Goal: Contribute content

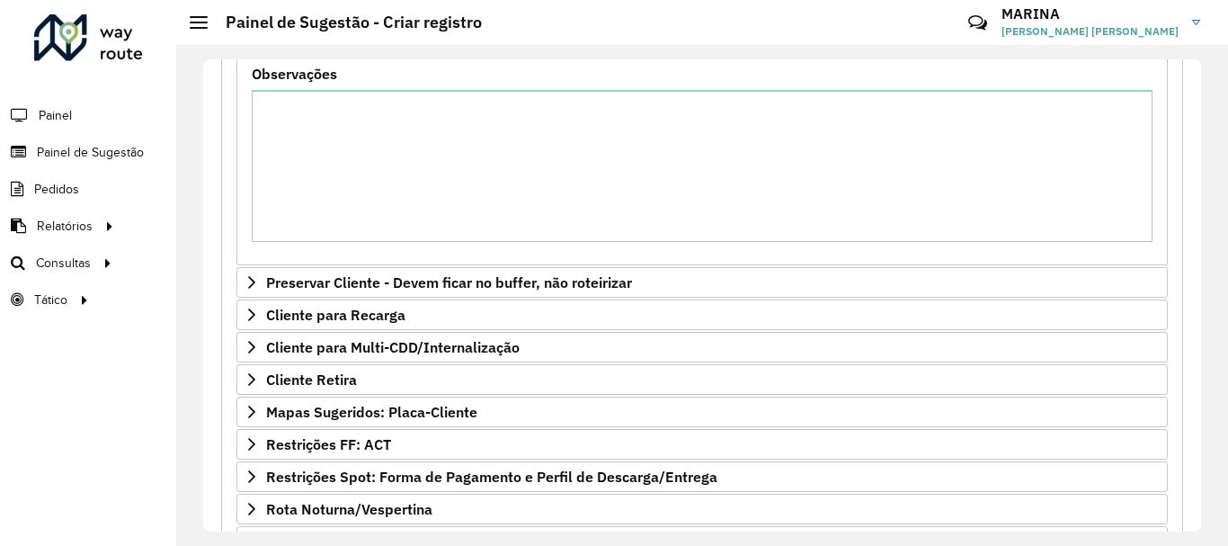
scroll to position [651, 0]
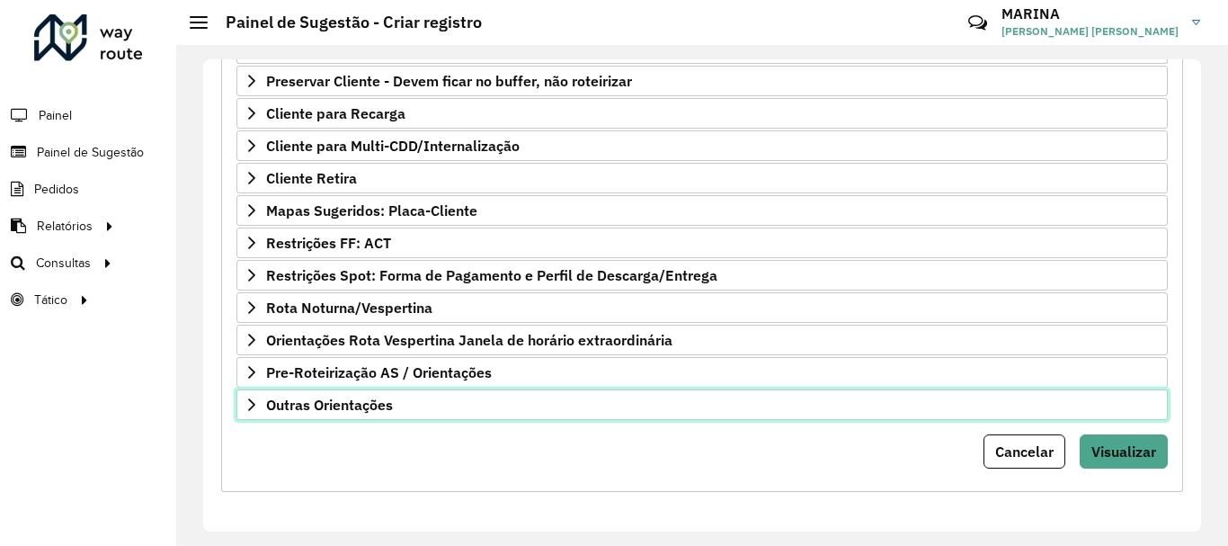
click at [401, 414] on link "Outras Orientações" at bounding box center [701, 404] width 931 height 31
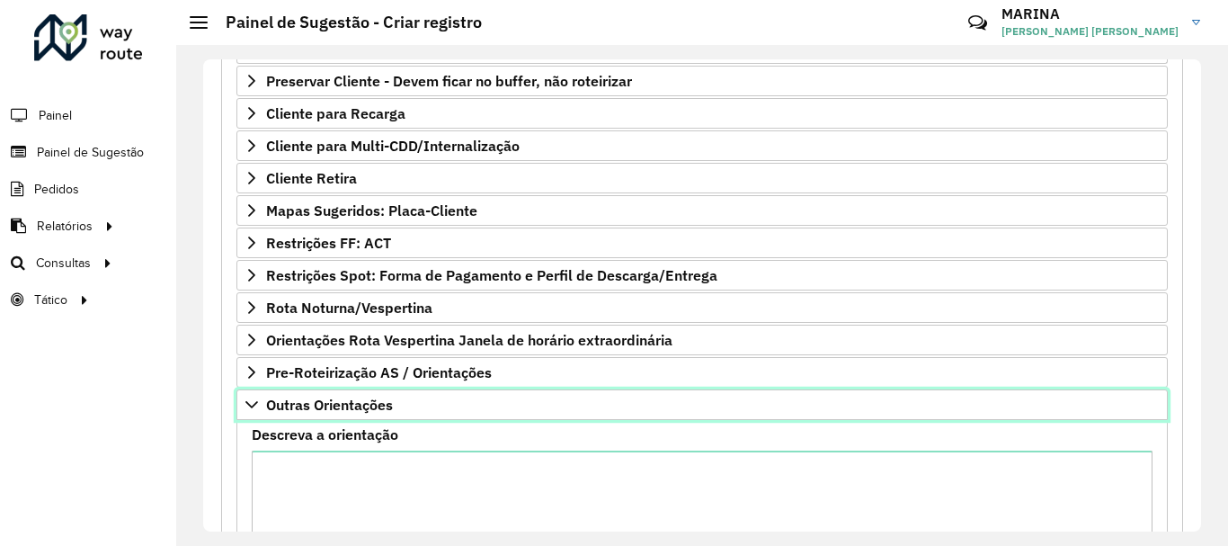
scroll to position [856, 0]
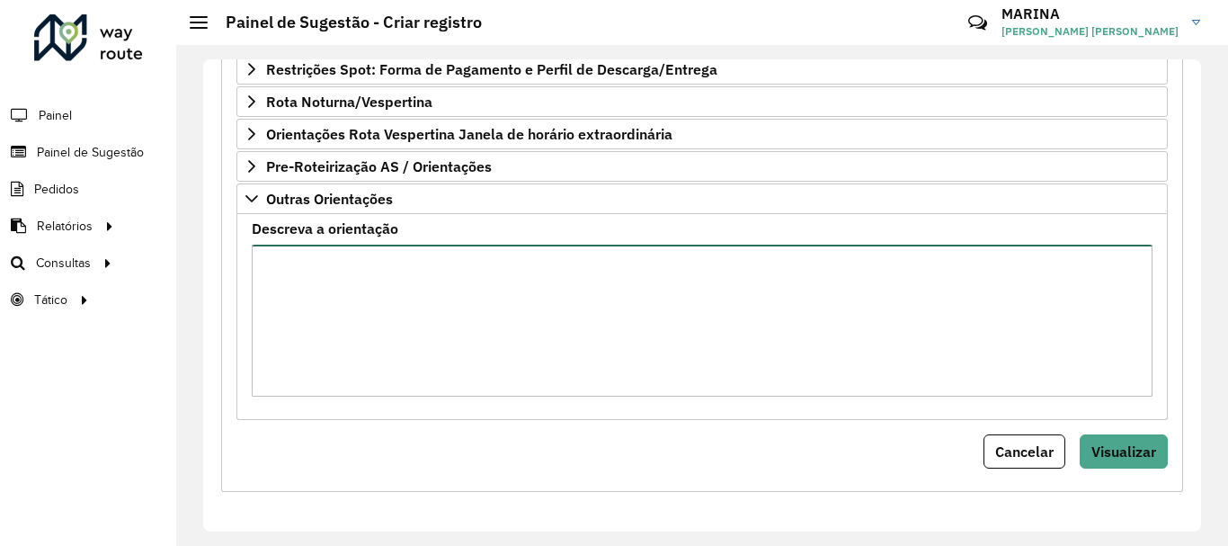
click at [481, 328] on textarea "Descreva a orientação" at bounding box center [702, 320] width 900 height 152
paste textarea "**********"
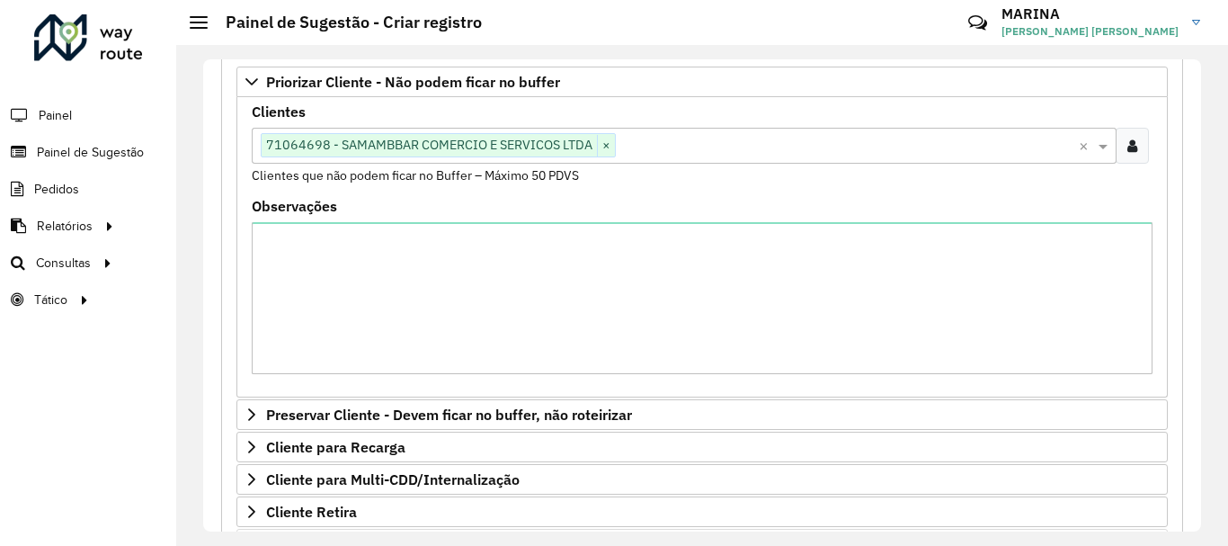
scroll to position [0, 0]
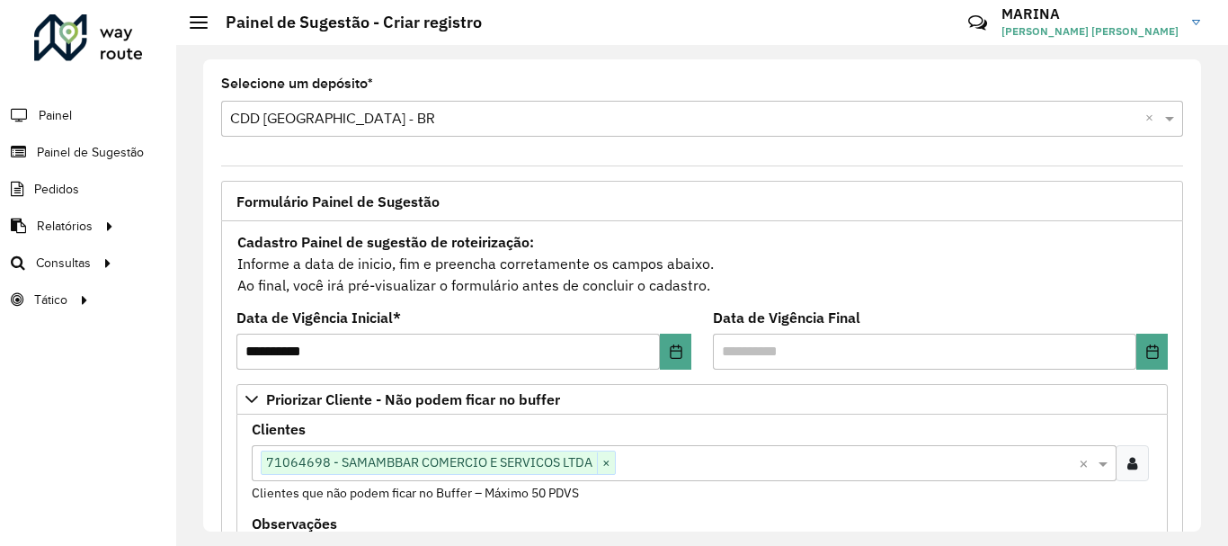
type textarea "**********"
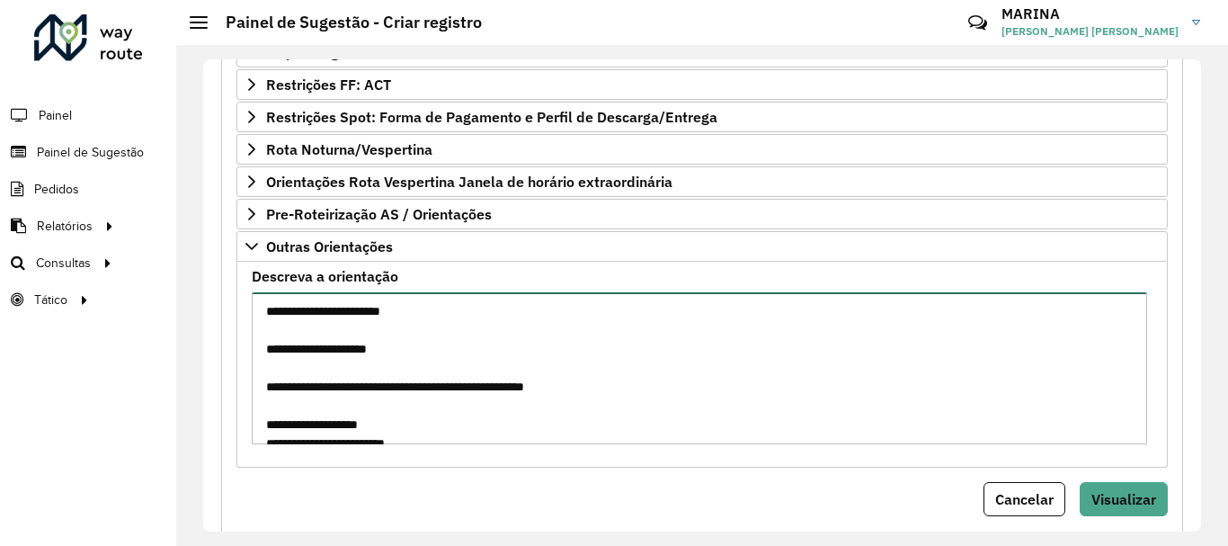
scroll to position [856, 0]
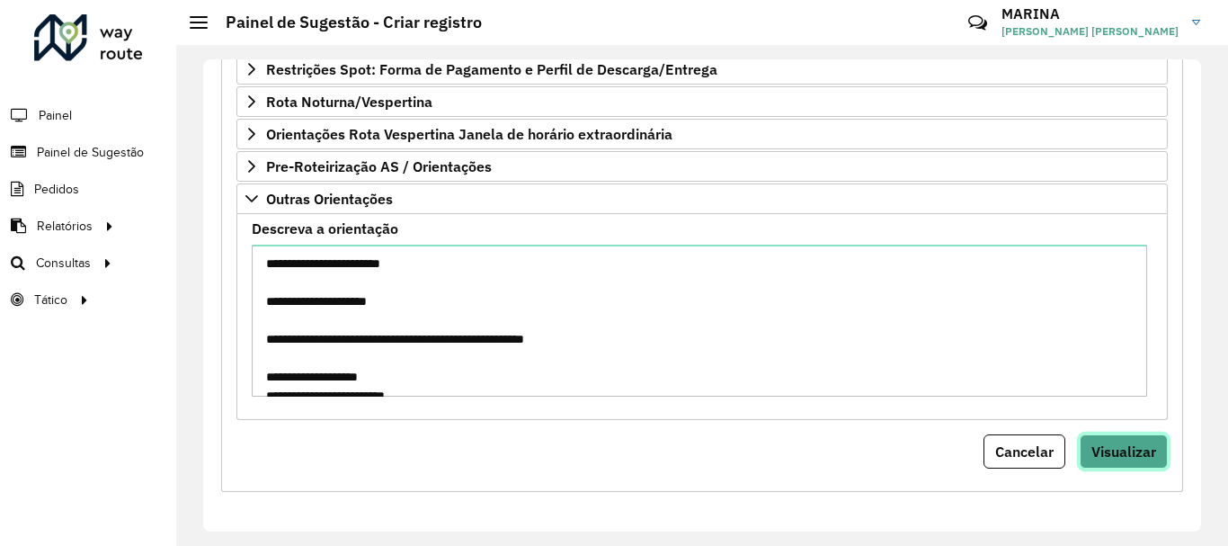
click at [1142, 444] on span "Visualizar" at bounding box center [1123, 451] width 65 height 18
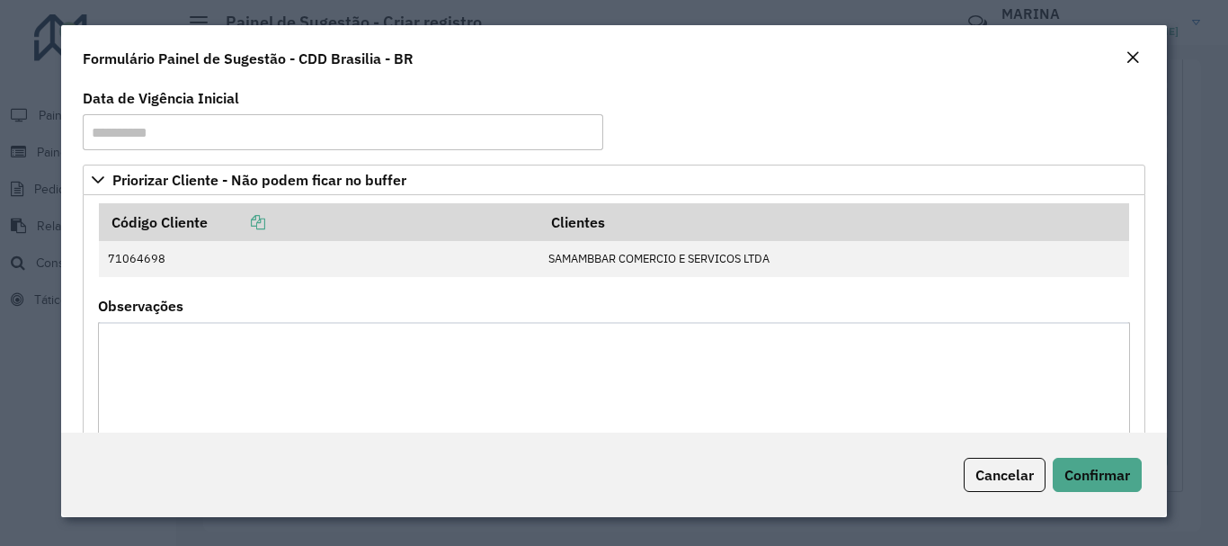
scroll to position [386, 0]
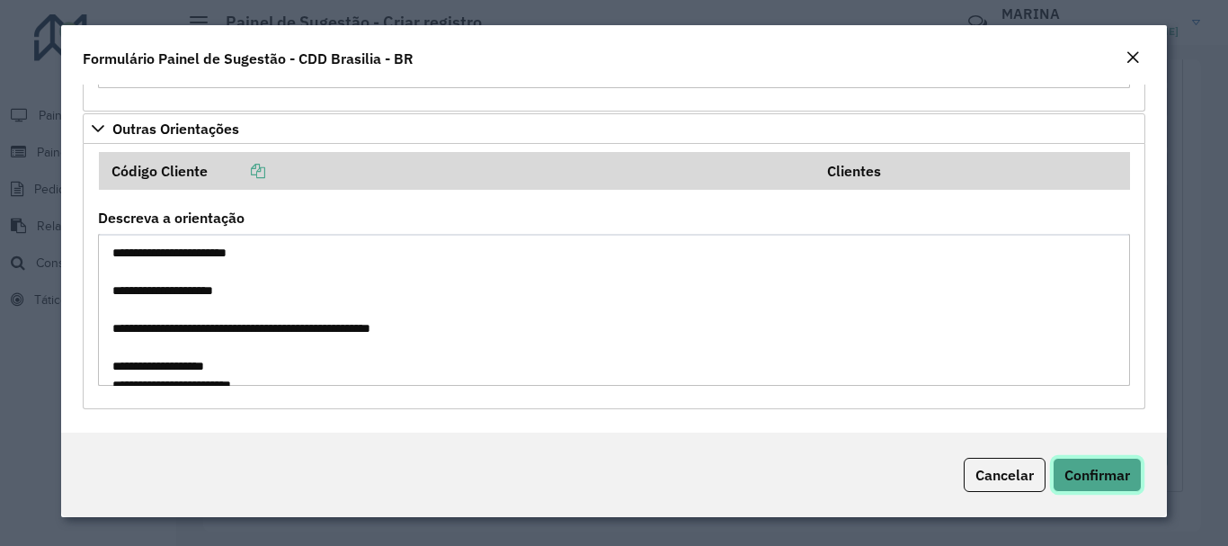
click at [1102, 475] on span "Confirmar" at bounding box center [1097, 475] width 66 height 18
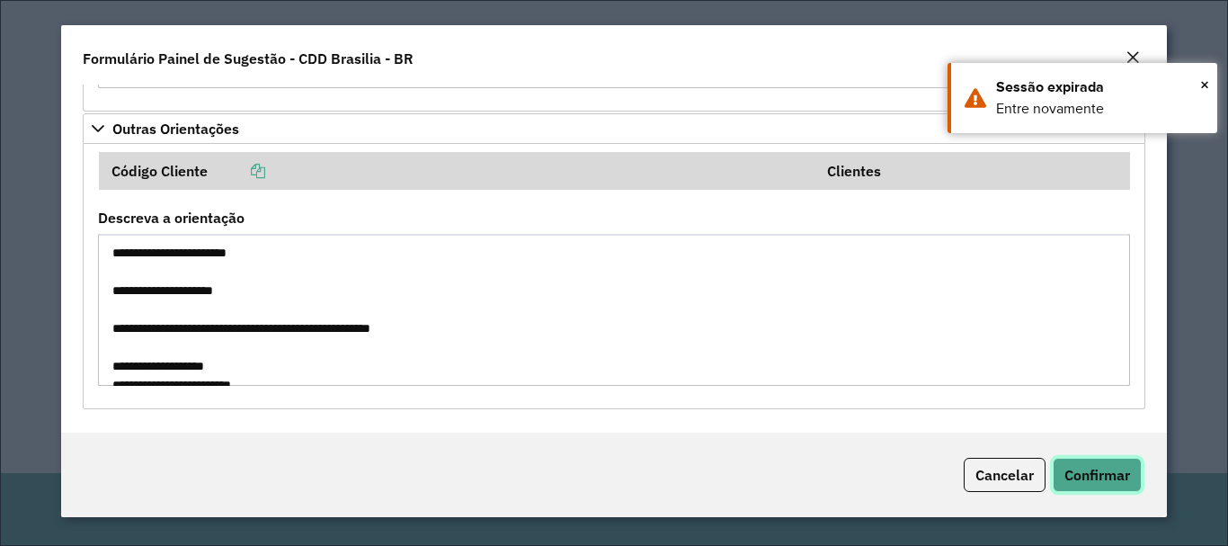
click at [1096, 459] on button "Confirmar" at bounding box center [1096, 474] width 89 height 34
click at [1202, 76] on span "×" at bounding box center [1204, 84] width 9 height 27
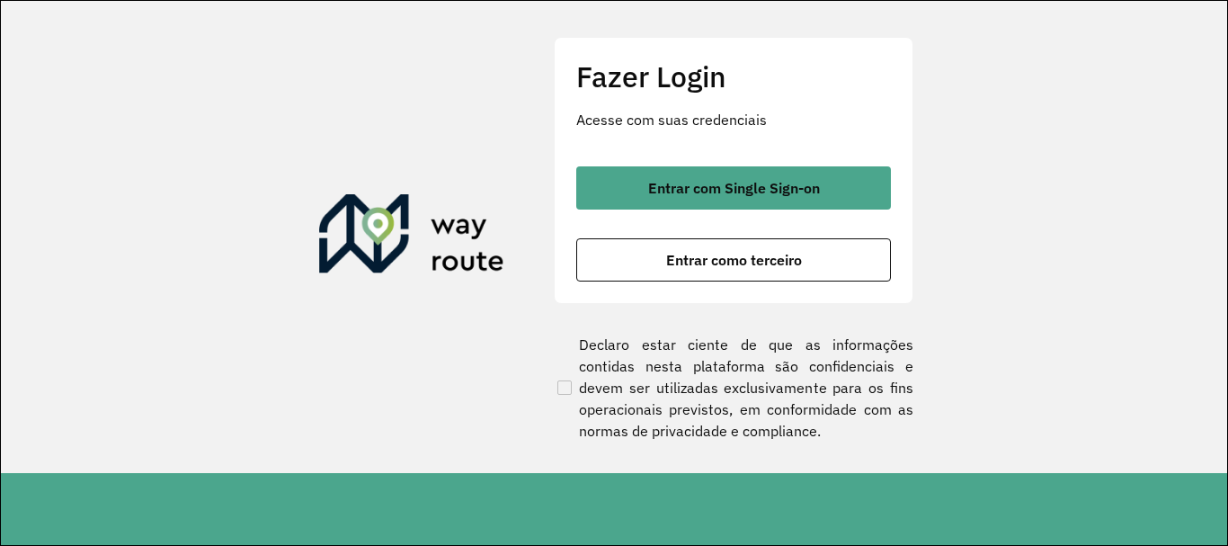
click at [745, 211] on div "Entrar com Single Sign-on Entrar como terceiro" at bounding box center [733, 223] width 315 height 115
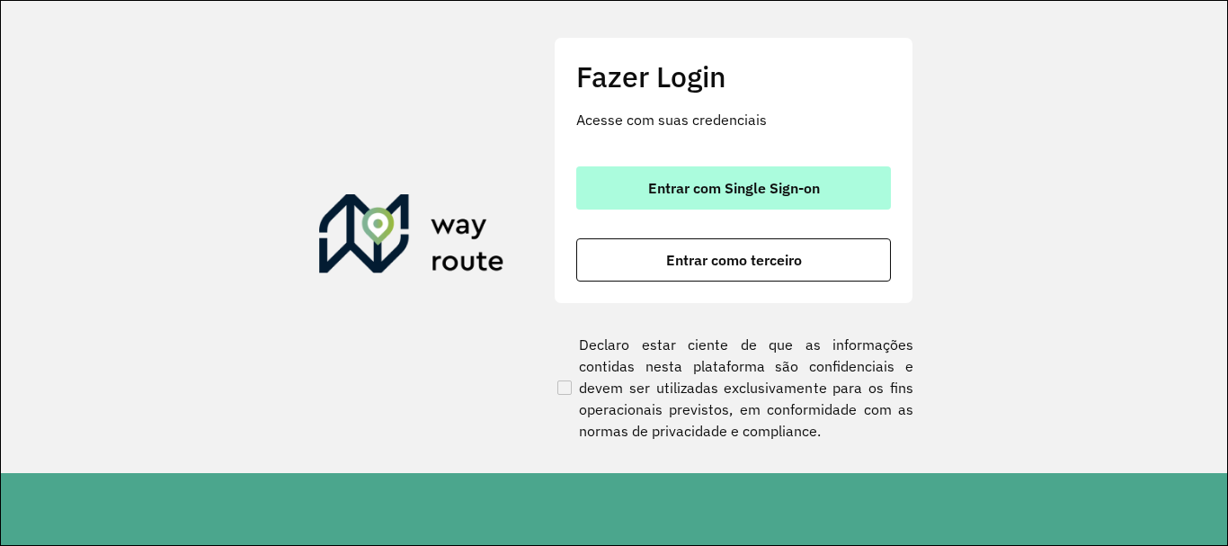
click at [747, 200] on button "Entrar com Single Sign-on" at bounding box center [733, 187] width 315 height 43
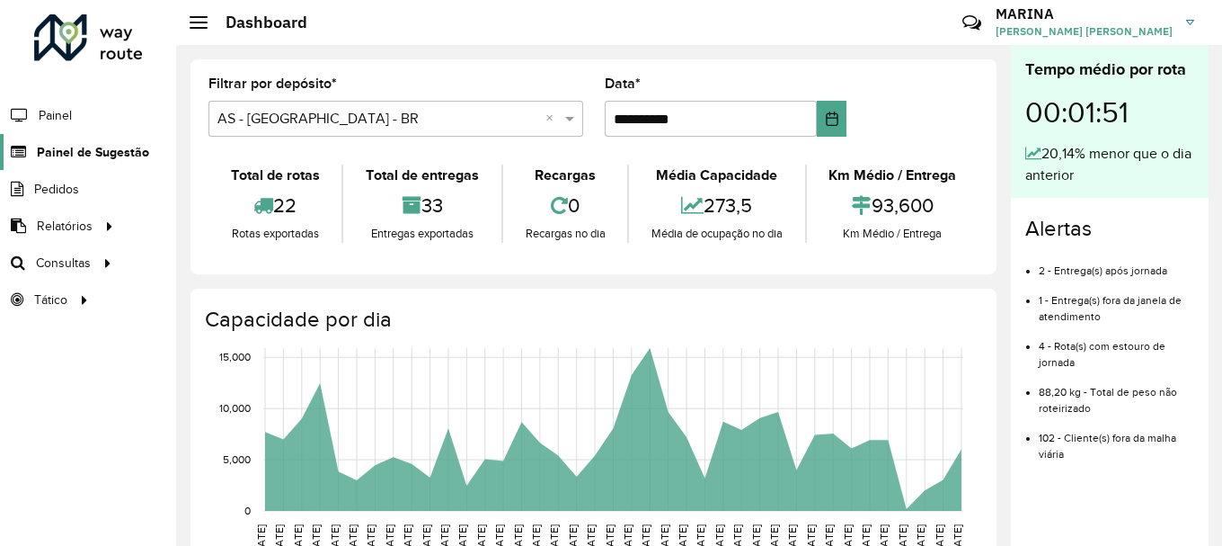
click at [105, 163] on link "Painel de Sugestão" at bounding box center [74, 152] width 149 height 36
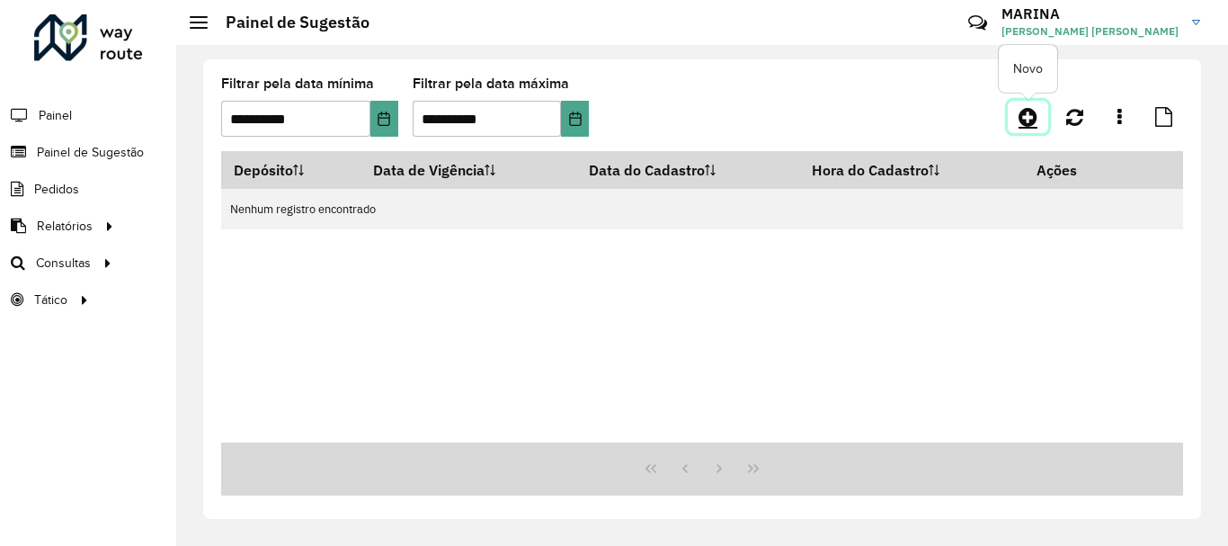
click at [1025, 115] on icon at bounding box center [1027, 117] width 19 height 22
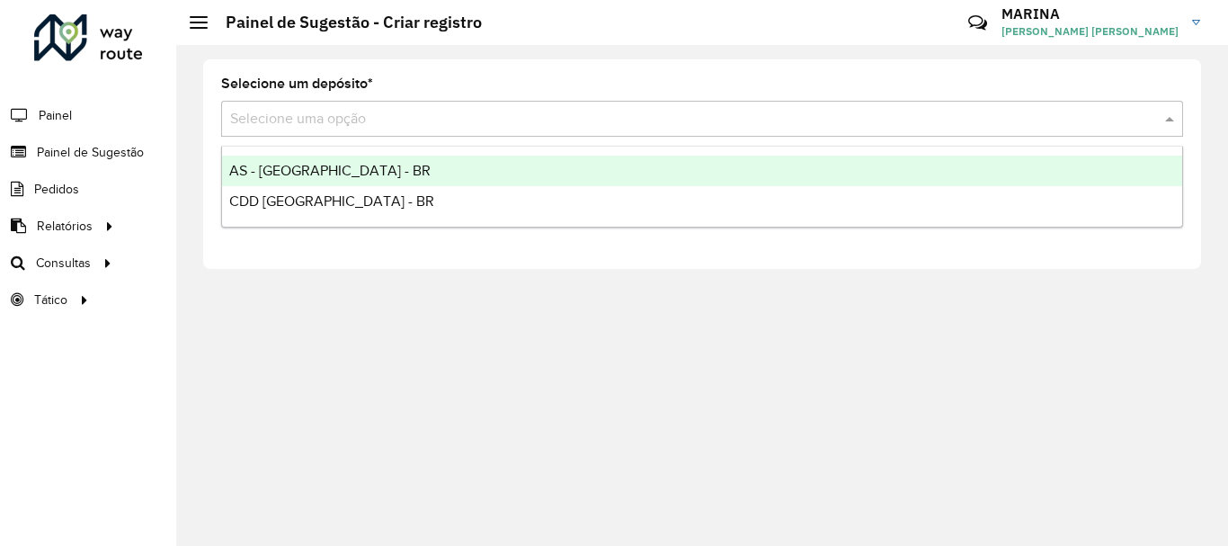
click at [320, 111] on input "text" at bounding box center [684, 120] width 908 height 22
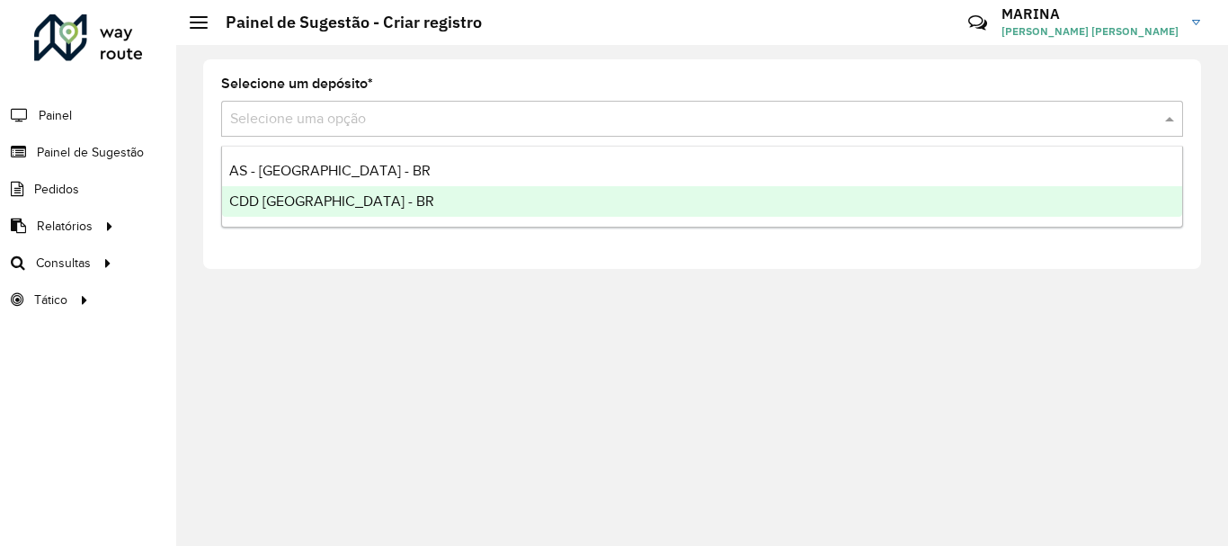
click at [321, 200] on span "CDD [GEOGRAPHIC_DATA] - BR" at bounding box center [331, 200] width 205 height 15
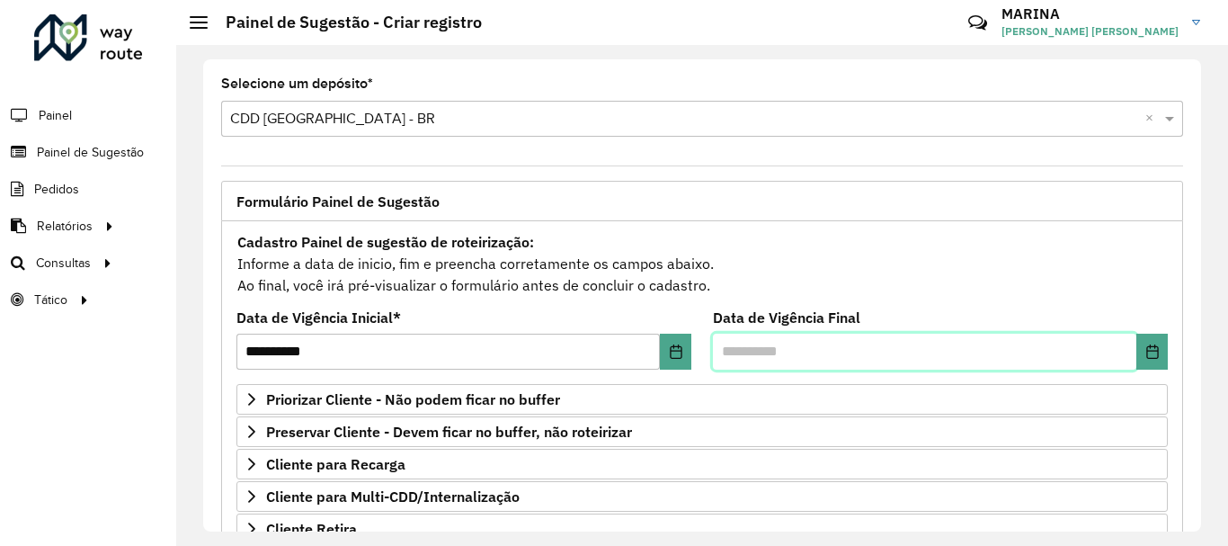
click at [751, 346] on input "text" at bounding box center [924, 351] width 423 height 36
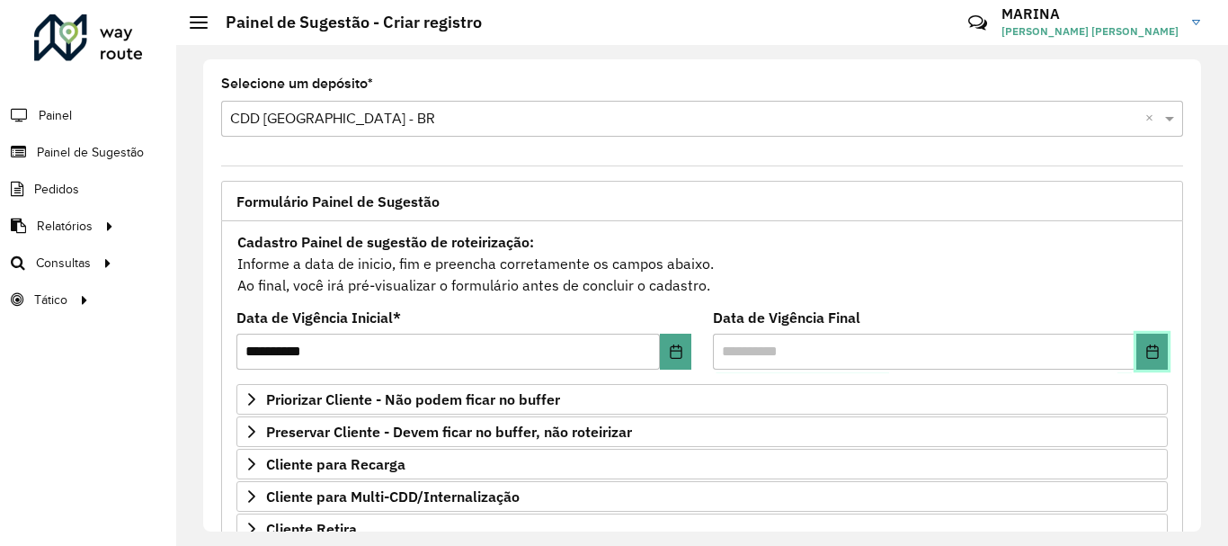
click at [1145, 350] on icon "Choose Date" at bounding box center [1152, 351] width 14 height 14
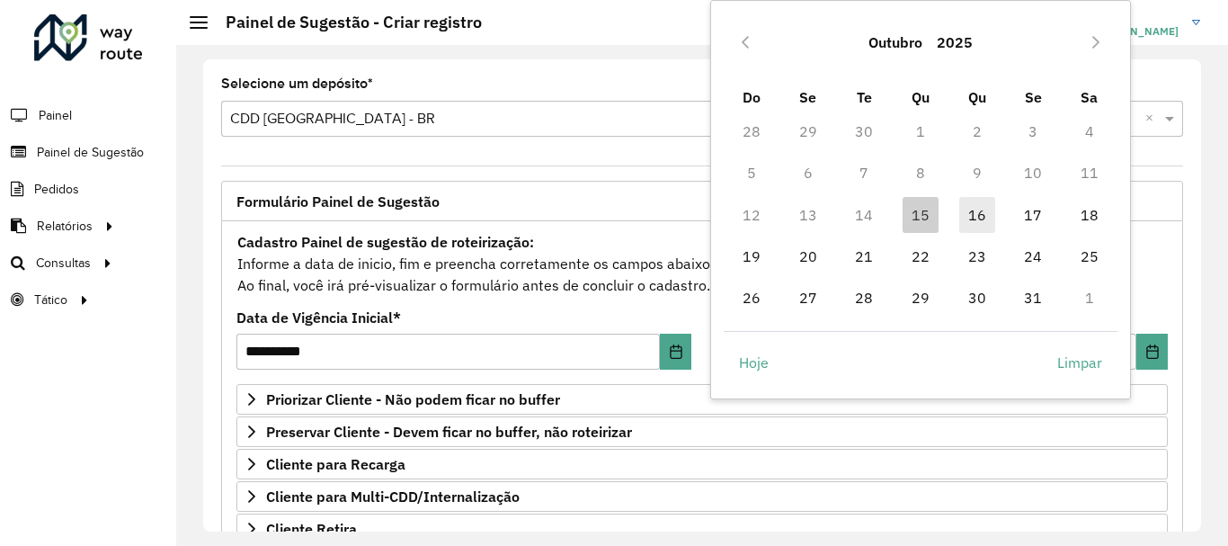
click at [978, 221] on span "16" at bounding box center [977, 215] width 36 height 36
type input "**********"
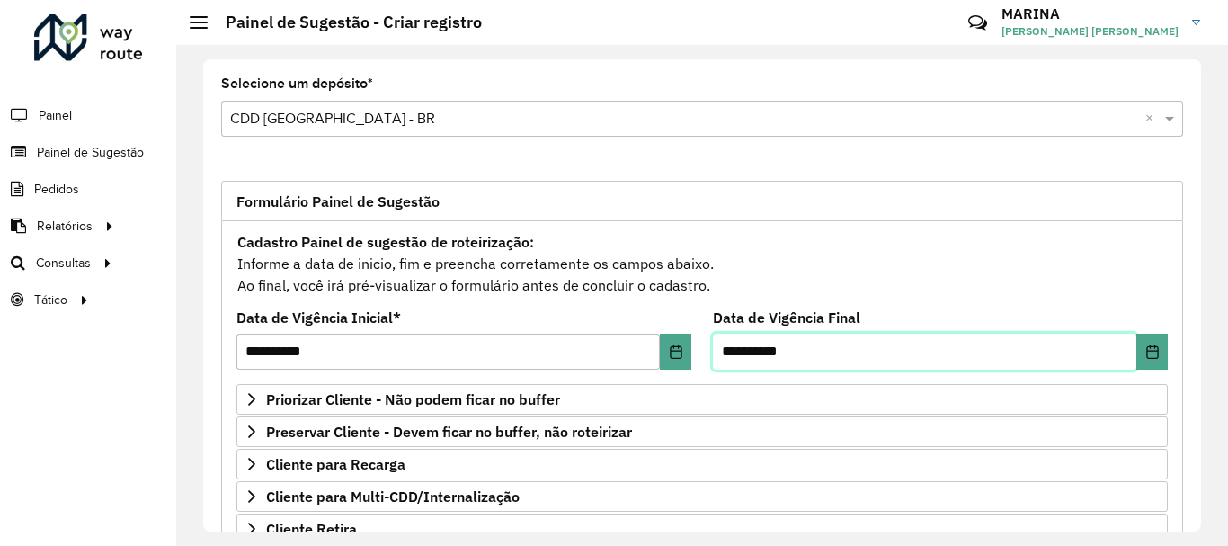
scroll to position [180, 0]
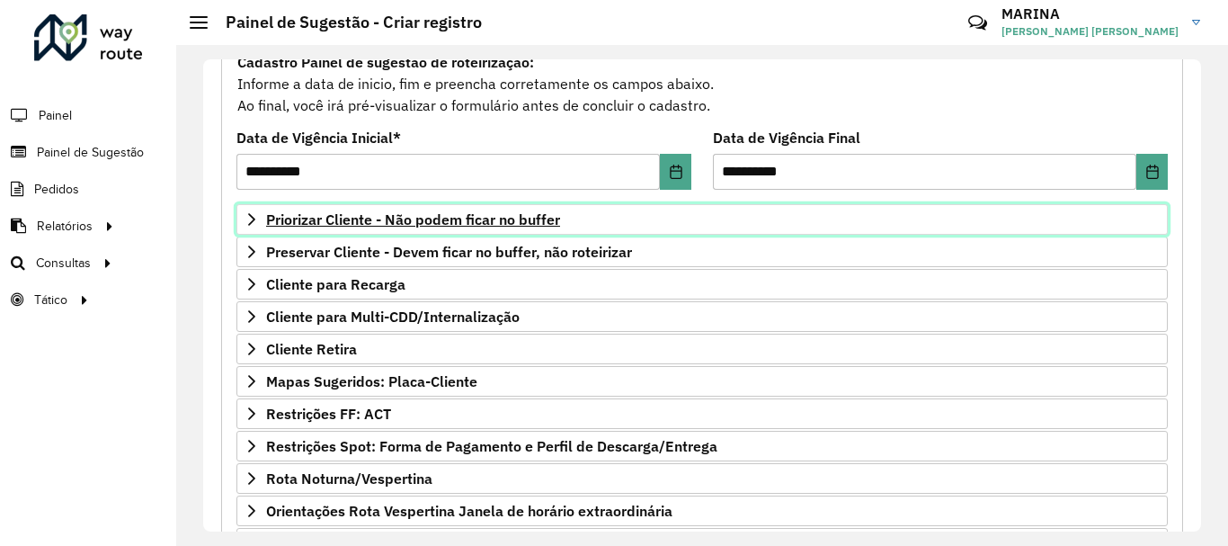
click at [650, 226] on link "Priorizar Cliente - Não podem ficar no buffer" at bounding box center [701, 219] width 931 height 31
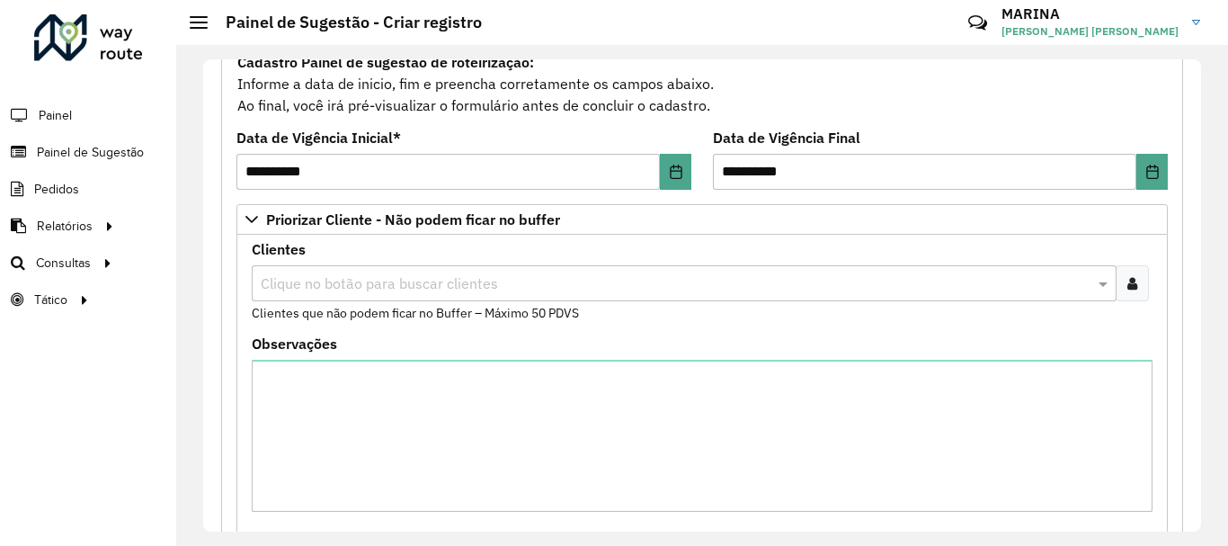
click at [464, 277] on input "text" at bounding box center [675, 284] width 838 height 22
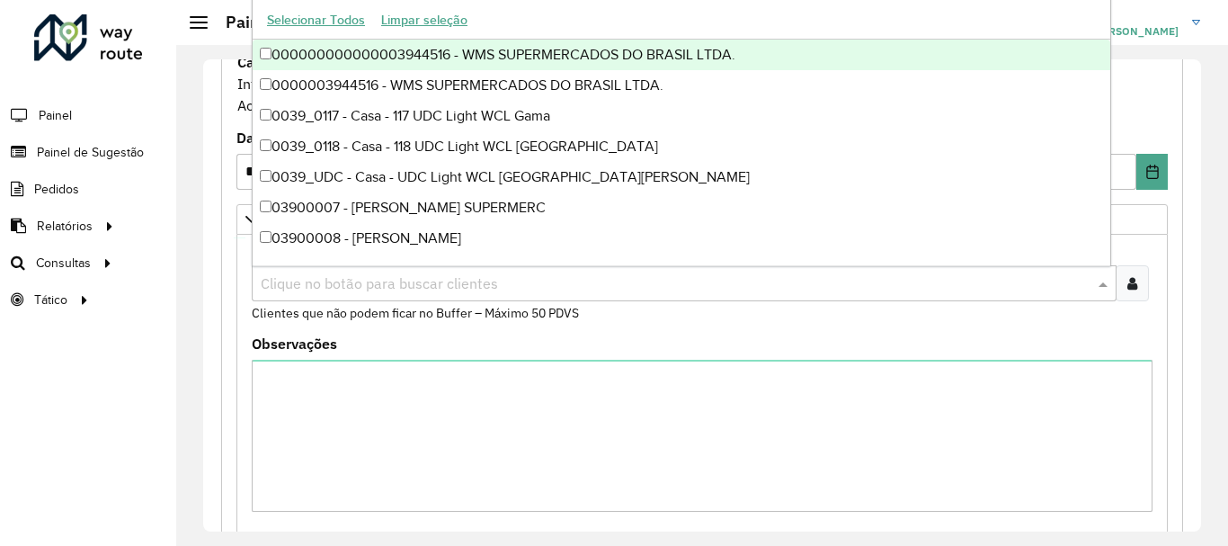
paste input "*****"
type input "*****"
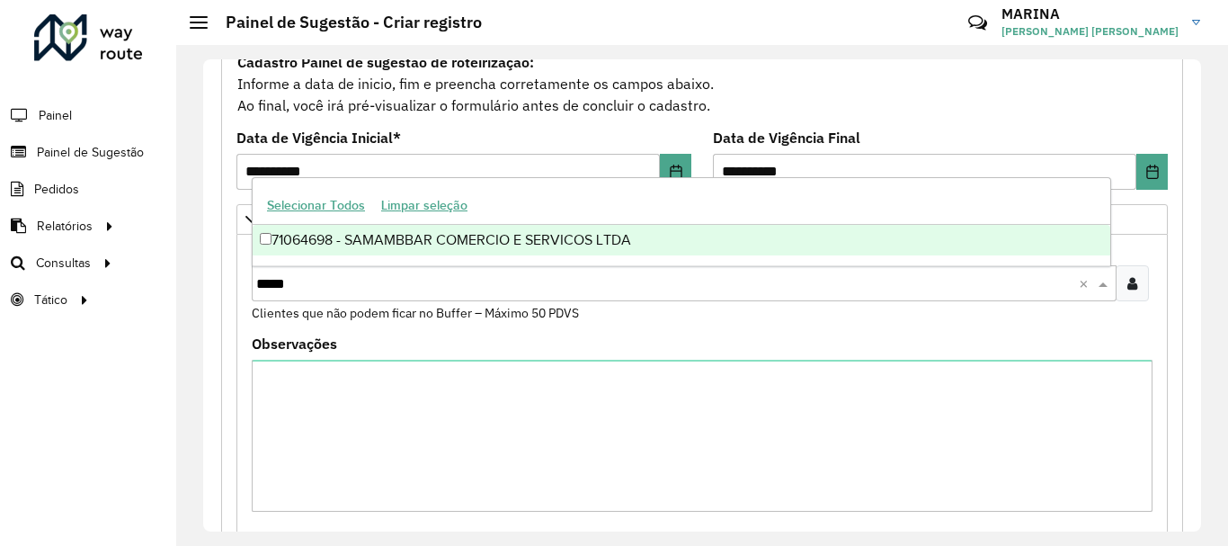
click at [424, 226] on div "71064698 - SAMAMBBAR COMERCIO E SERVICOS LTDA" at bounding box center [681, 240] width 857 height 31
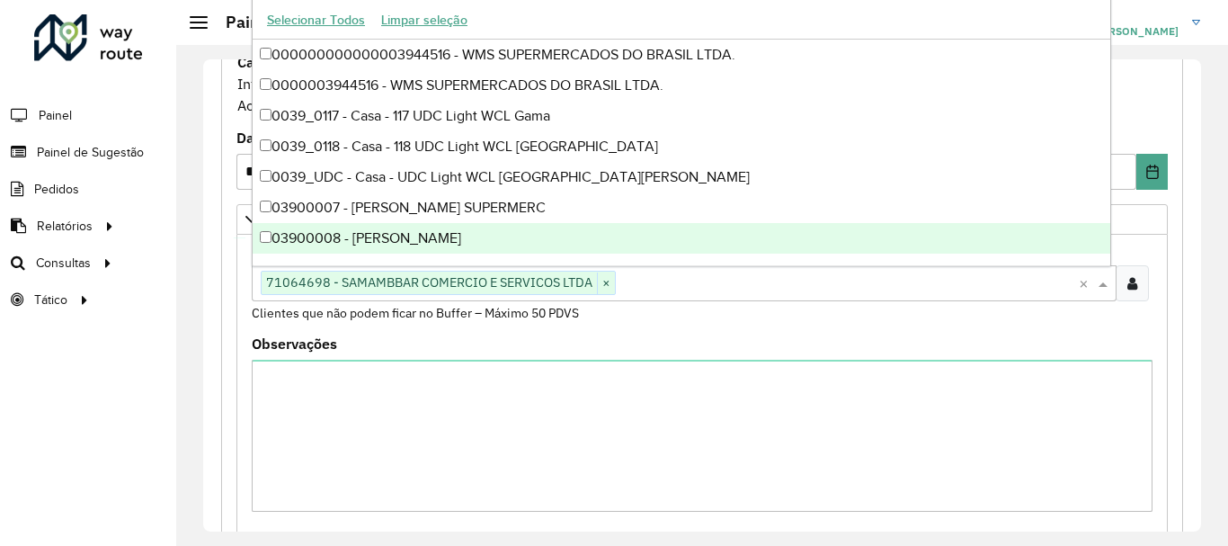
click at [687, 338] on div "Observações" at bounding box center [702, 424] width 900 height 174
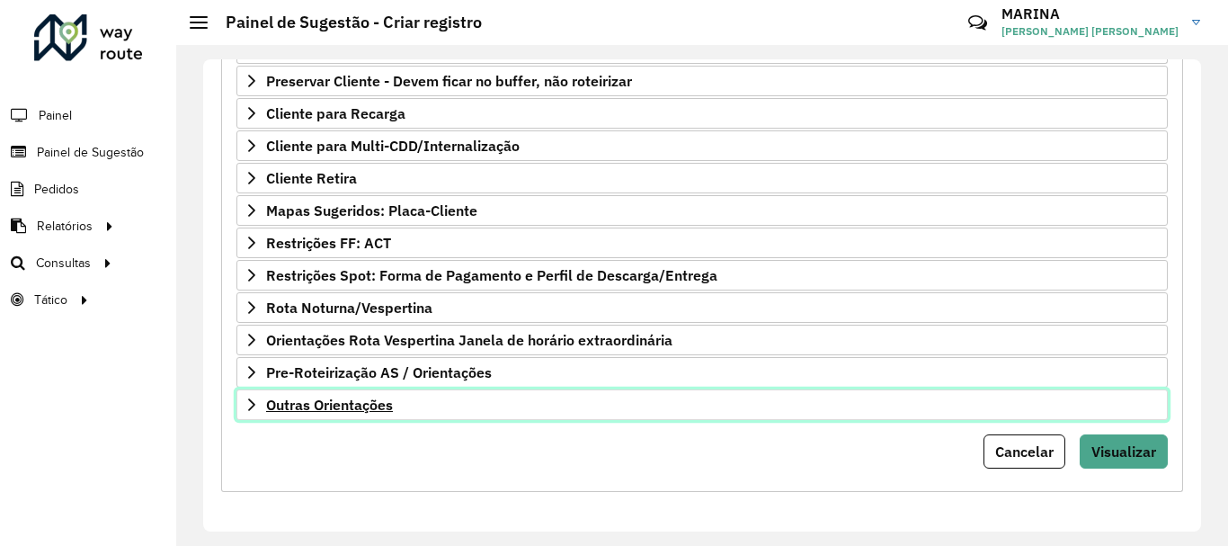
click at [460, 406] on link "Outras Orientações" at bounding box center [701, 404] width 931 height 31
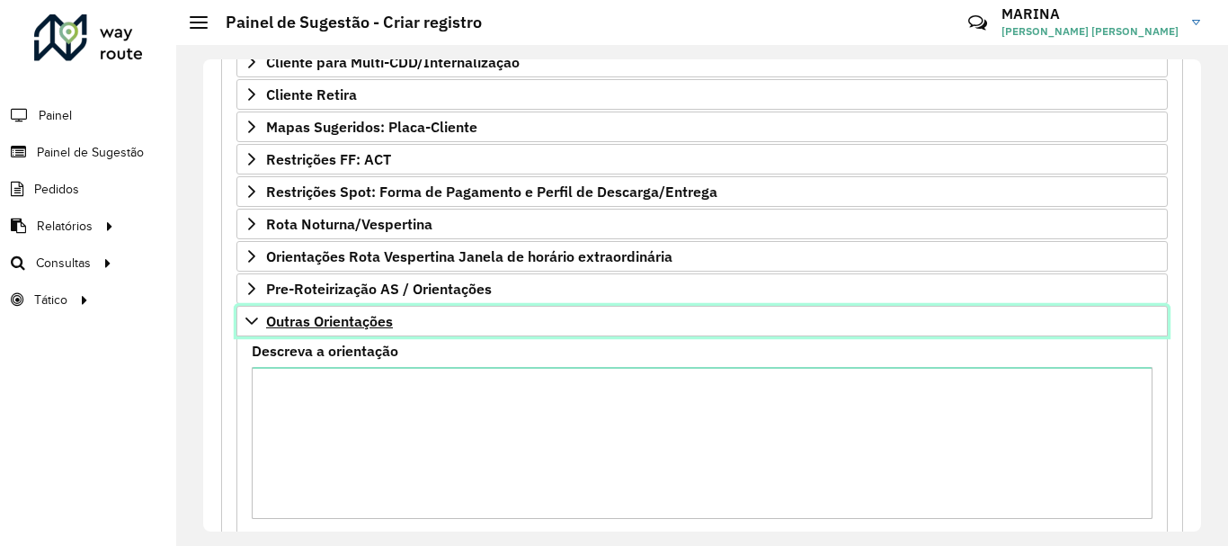
scroll to position [824, 0]
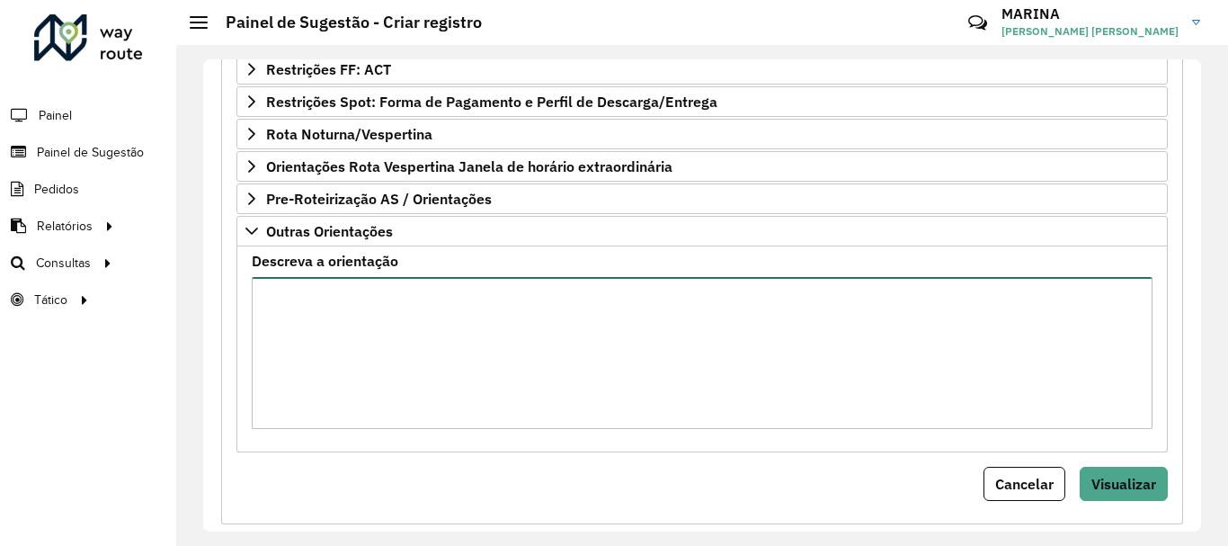
click at [683, 375] on textarea "Descreva a orientação" at bounding box center [702, 353] width 900 height 152
paste textarea "**********"
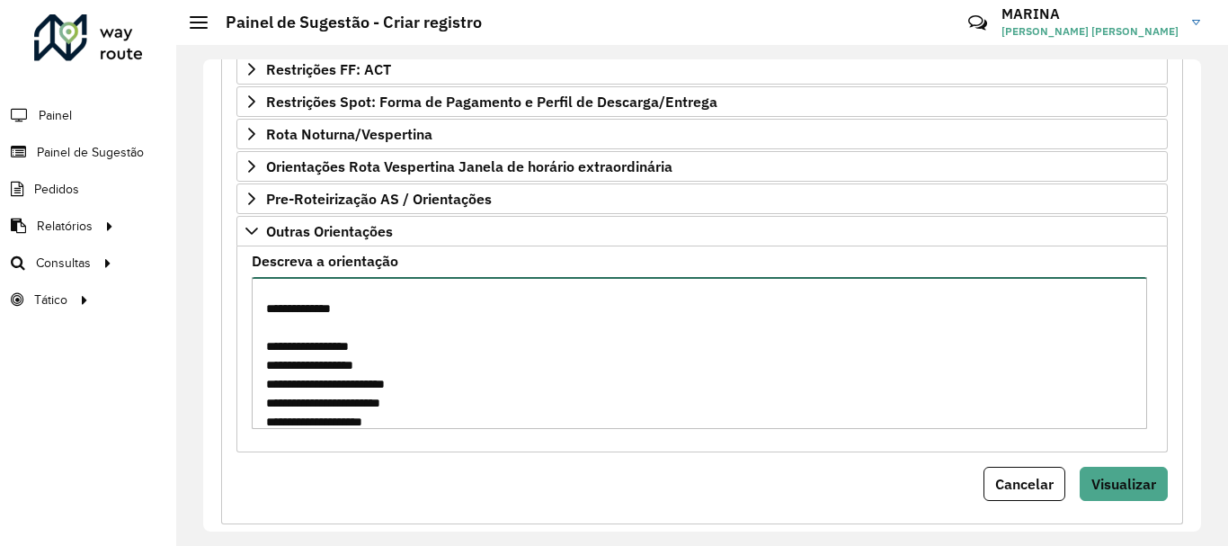
scroll to position [0, 0]
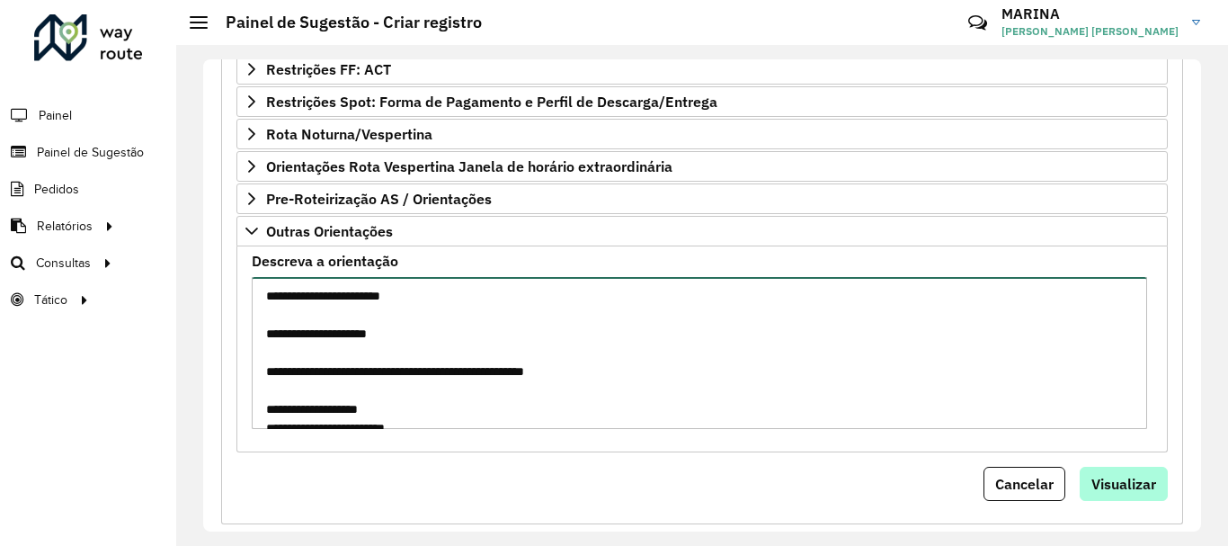
type textarea "**********"
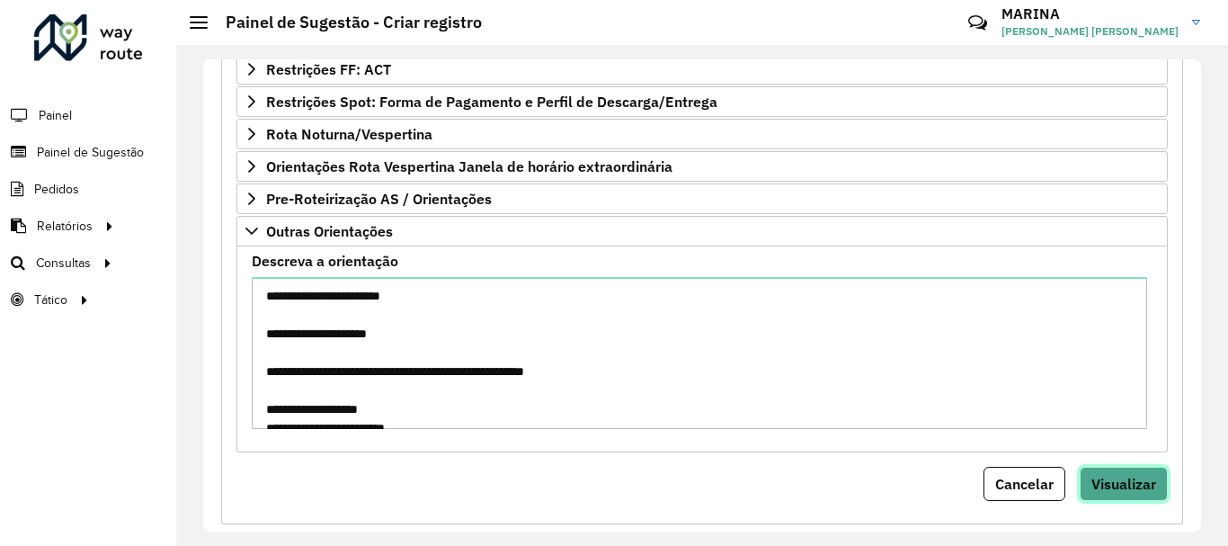
click at [1136, 488] on span "Visualizar" at bounding box center [1123, 484] width 65 height 18
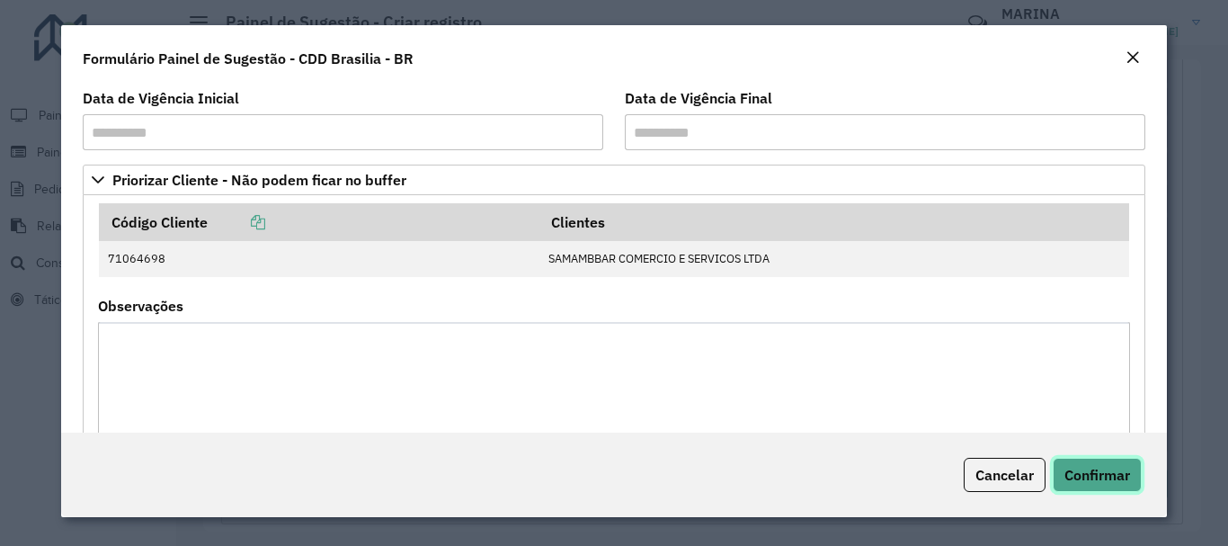
click at [1119, 478] on span "Confirmar" at bounding box center [1097, 475] width 66 height 18
